Goal: Transaction & Acquisition: Subscribe to service/newsletter

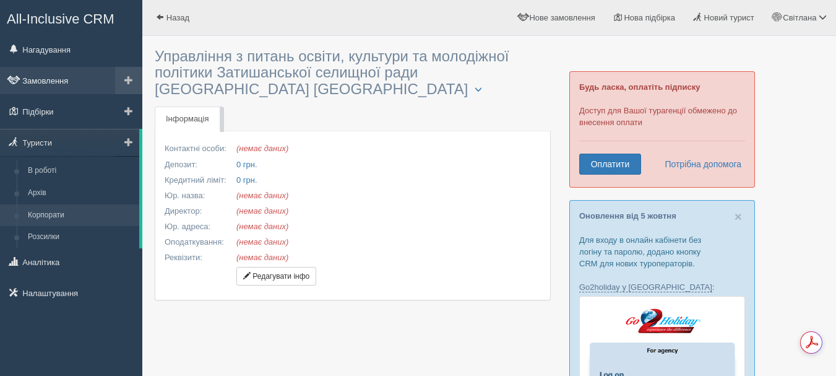
click at [38, 82] on link "Замовлення" at bounding box center [71, 80] width 142 height 27
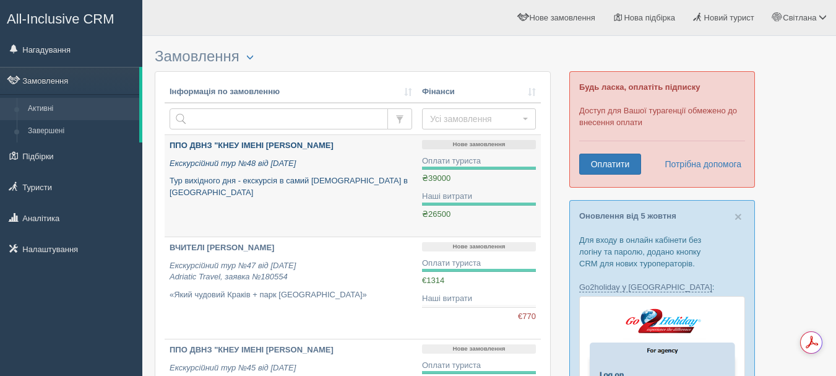
click at [246, 146] on b "ППО ДВНЗ "КНЕУ IМЕНI ВАДИМА ГЕТЬМАНА" at bounding box center [252, 144] width 164 height 9
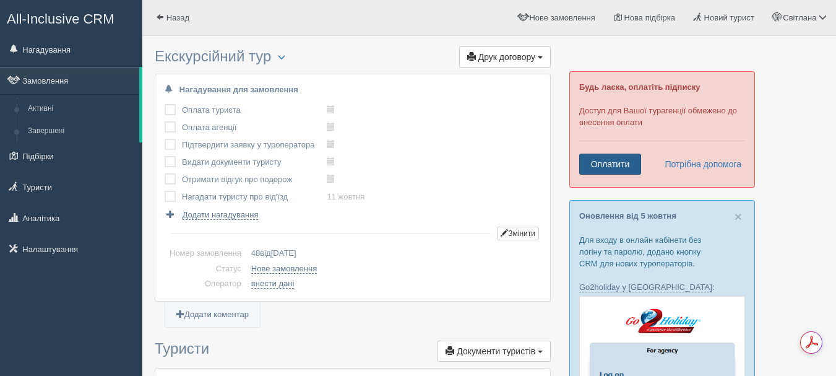
click at [601, 166] on link "Оплатити" at bounding box center [610, 163] width 62 height 21
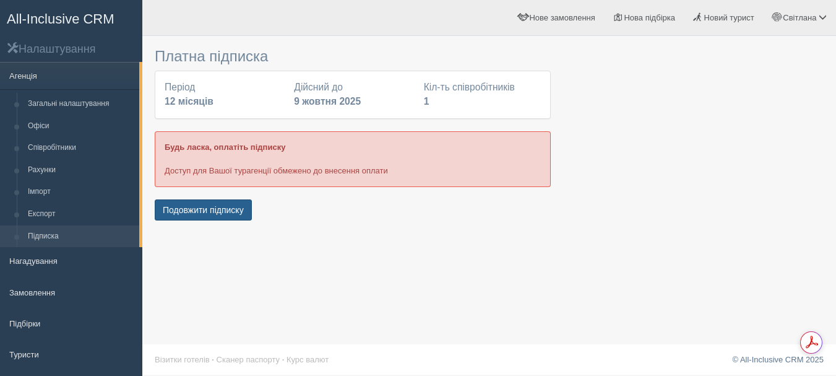
click at [193, 206] on button "Подовжити підписку" at bounding box center [203, 209] width 97 height 21
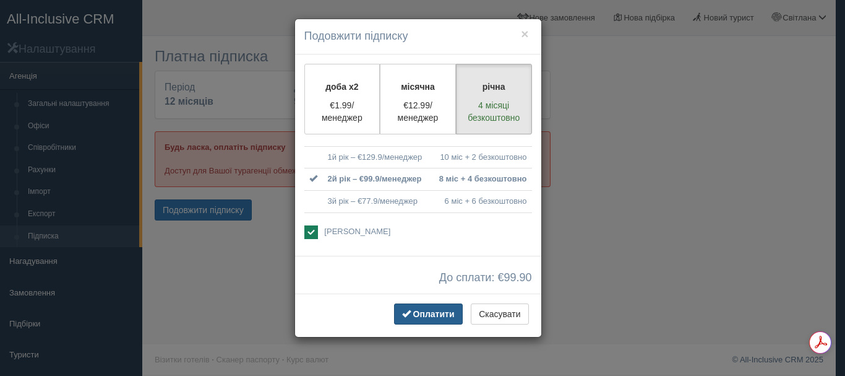
click at [419, 314] on span "Оплатити" at bounding box center [433, 314] width 41 height 10
